Goal: Task Accomplishment & Management: Manage account settings

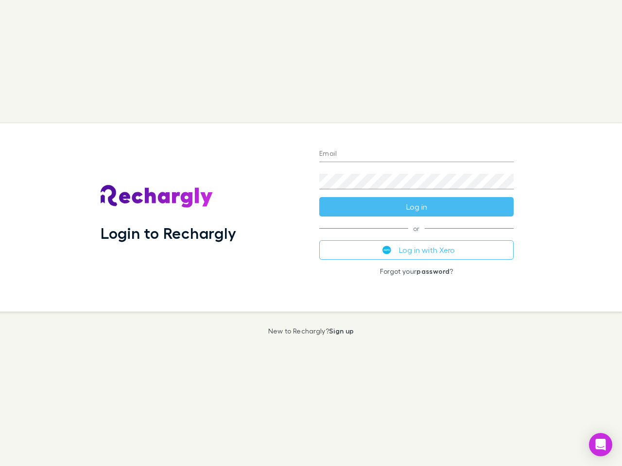
click at [311, 233] on div "Login to Rechargly" at bounding box center [202, 217] width 219 height 188
click at [416, 154] on input "Email" at bounding box center [416, 155] width 194 height 16
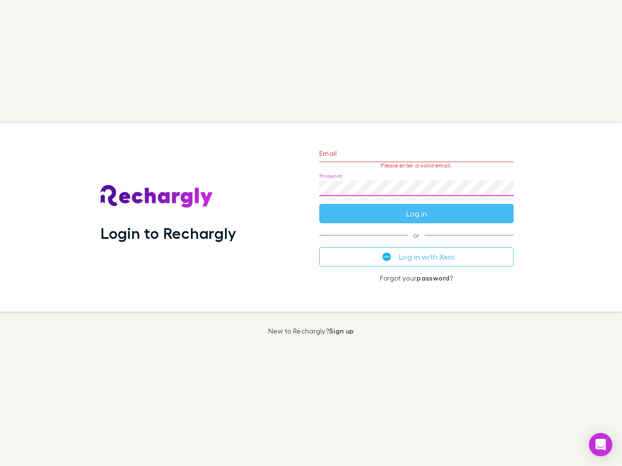
click at [416, 207] on form "Email Please enter a valid email. Password Log in" at bounding box center [416, 181] width 194 height 85
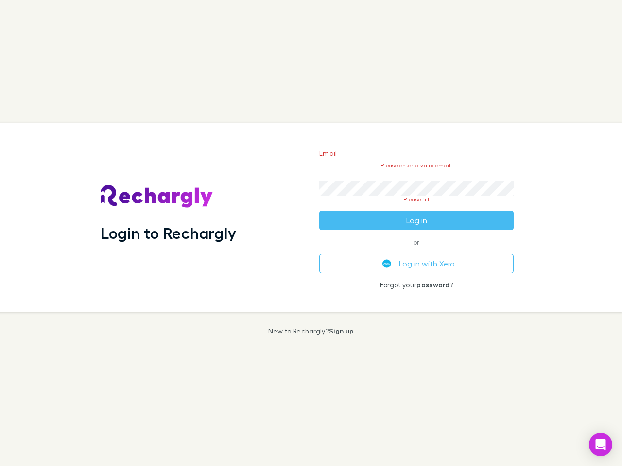
click at [416, 250] on div "Email Please enter a valid email. Password Please fill Log in or Log in with Xe…" at bounding box center [416, 217] width 210 height 188
click at [600, 445] on icon "Open Intercom Messenger" at bounding box center [600, 445] width 10 height 12
